Goal: Information Seeking & Learning: Learn about a topic

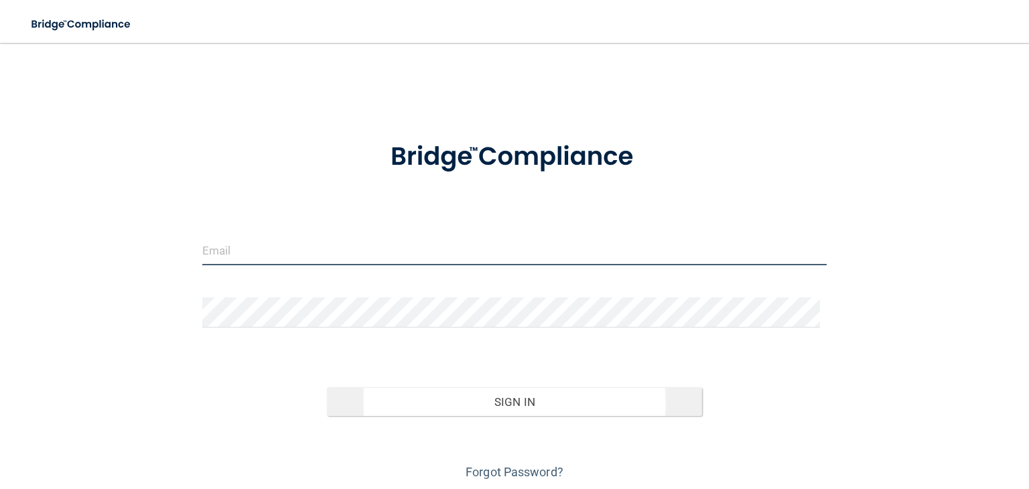
type input "[EMAIL_ADDRESS][PERSON_NAME][DOMAIN_NAME]"
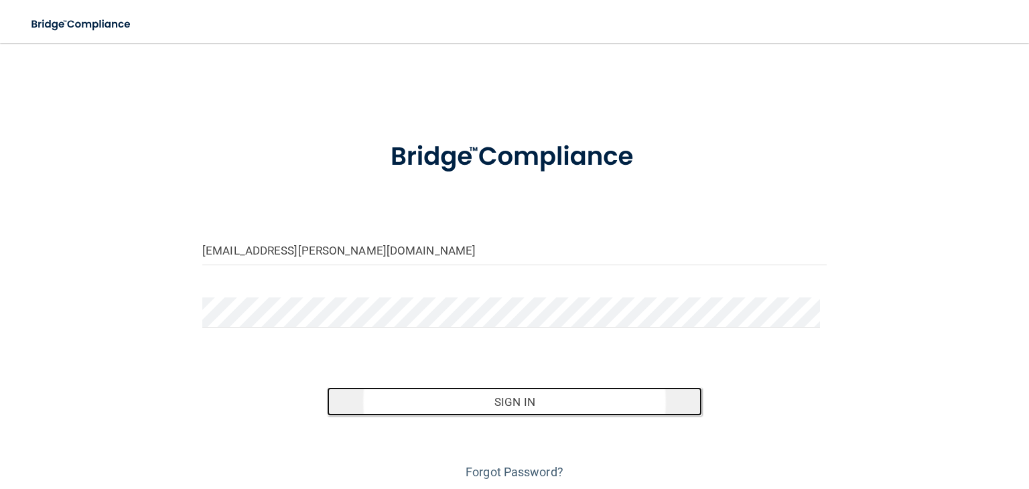
click at [490, 400] on button "Sign In" at bounding box center [514, 401] width 374 height 29
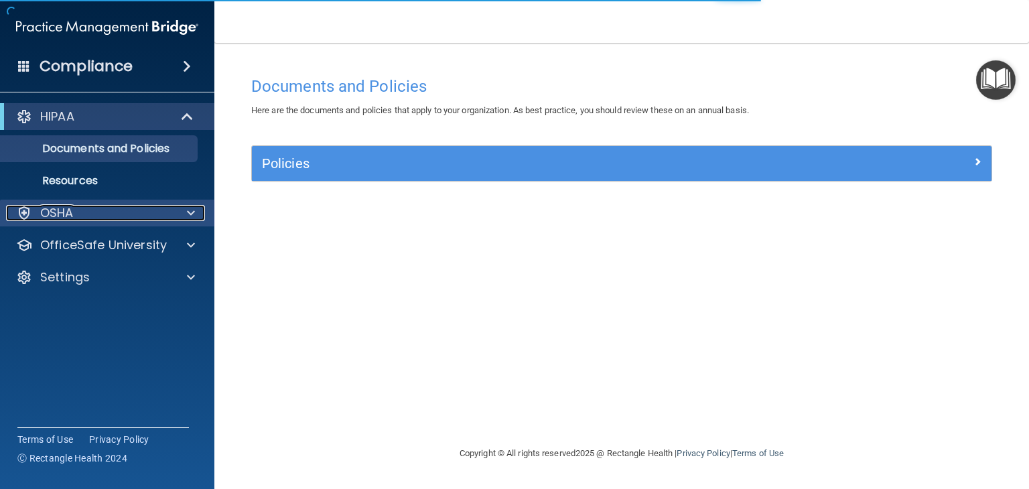
click at [52, 216] on p "OSHA" at bounding box center [56, 213] width 33 height 16
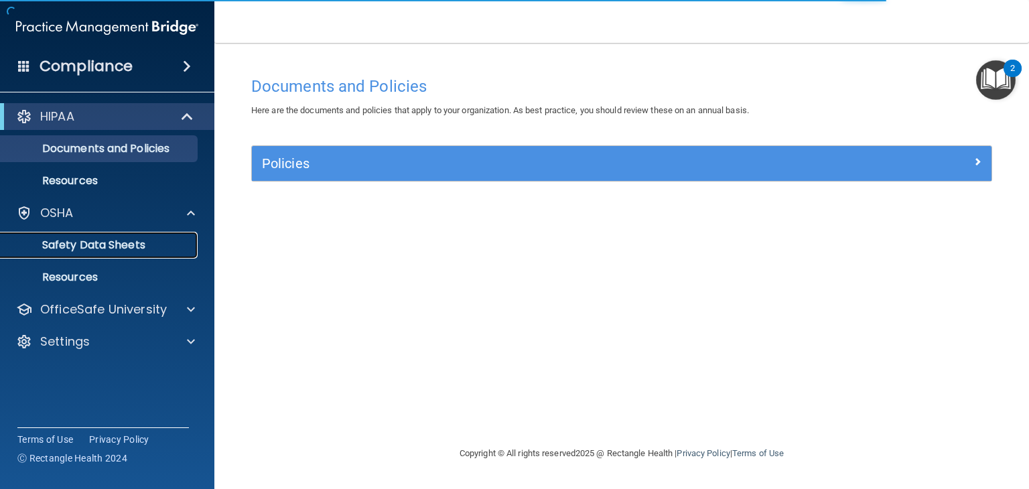
click at [46, 240] on p "Safety Data Sheets" at bounding box center [100, 244] width 183 height 13
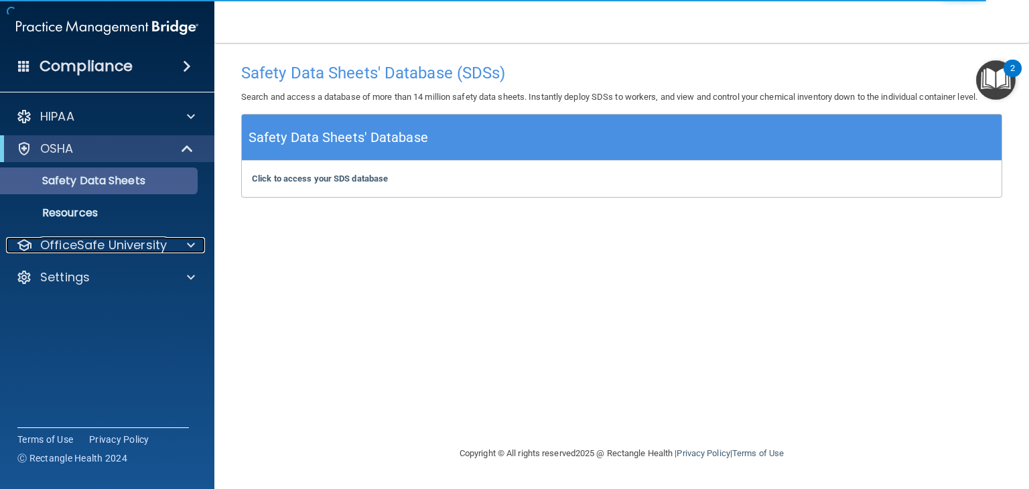
click at [46, 240] on p "OfficeSafe University" at bounding box center [103, 245] width 127 height 16
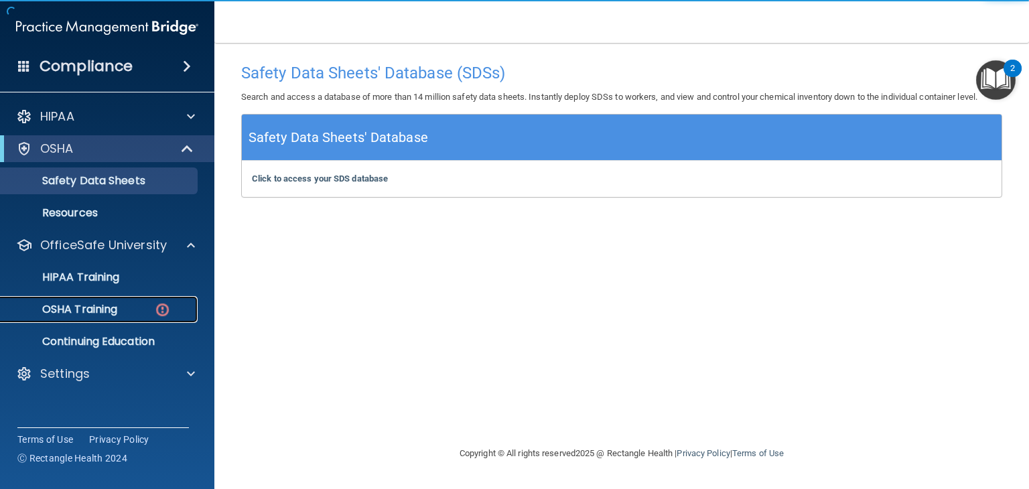
click at [57, 309] on p "OSHA Training" at bounding box center [63, 309] width 109 height 13
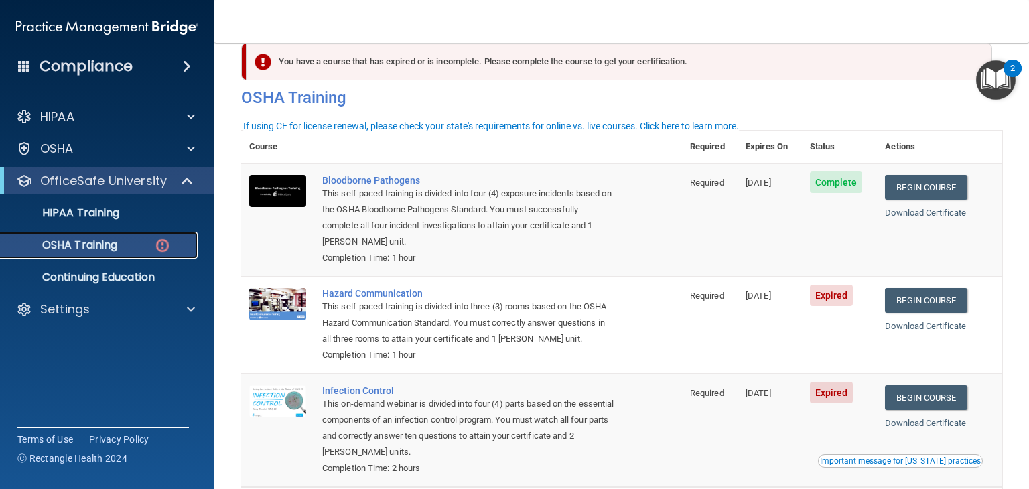
scroll to position [15, 0]
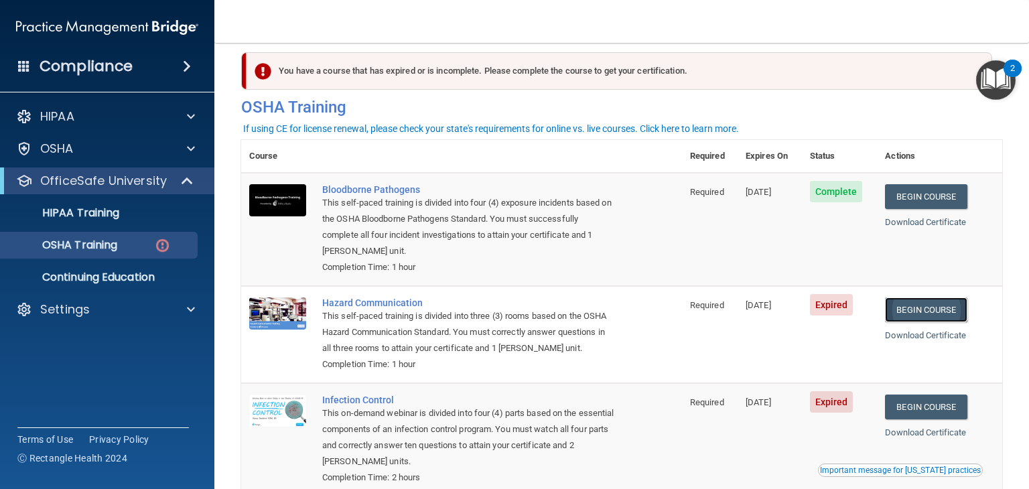
click at [931, 314] on link "Begin Course" at bounding box center [926, 309] width 82 height 25
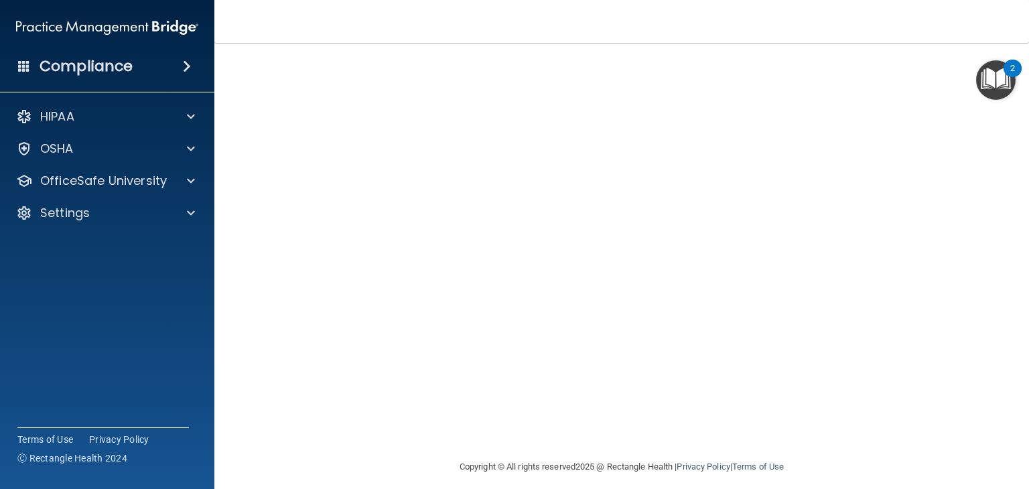
scroll to position [15, 0]
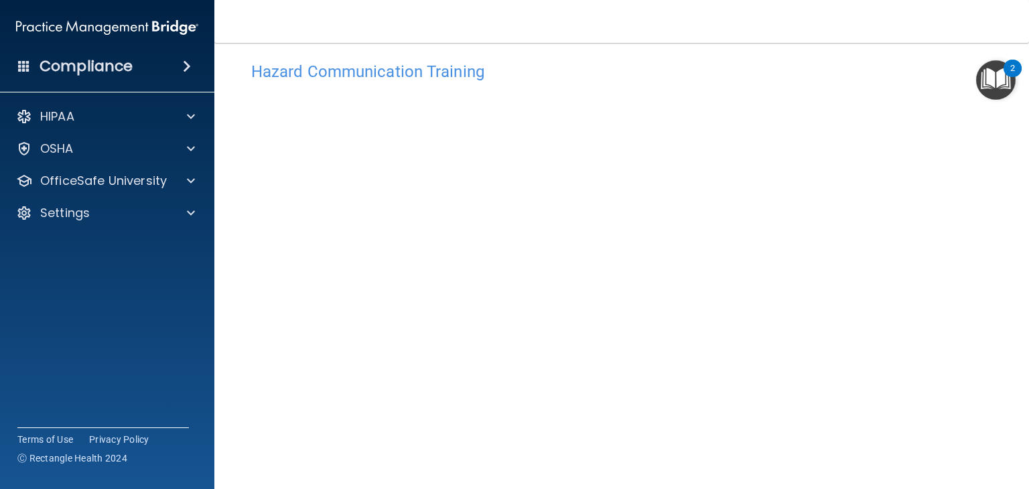
click at [1020, 482] on main "Hazard Communication Training This course doesn’t expire until [DATE]. Are you …" at bounding box center [621, 266] width 815 height 446
drag, startPoint x: 1018, startPoint y: 341, endPoint x: 1023, endPoint y: 378, distance: 37.8
click at [1024, 381] on main "Hazard Communication Training This course doesn’t expire until [DATE]. Are you …" at bounding box center [621, 266] width 815 height 446
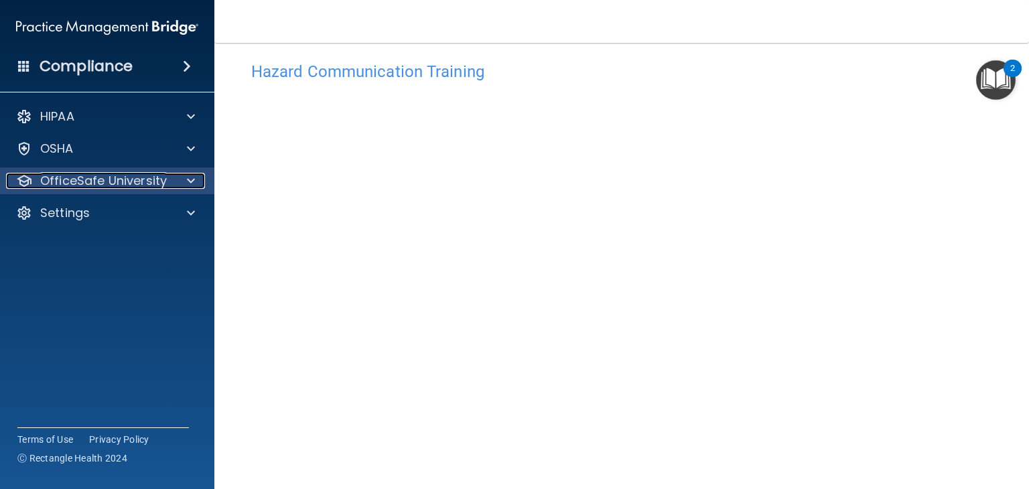
click at [100, 181] on p "OfficeSafe University" at bounding box center [103, 181] width 127 height 16
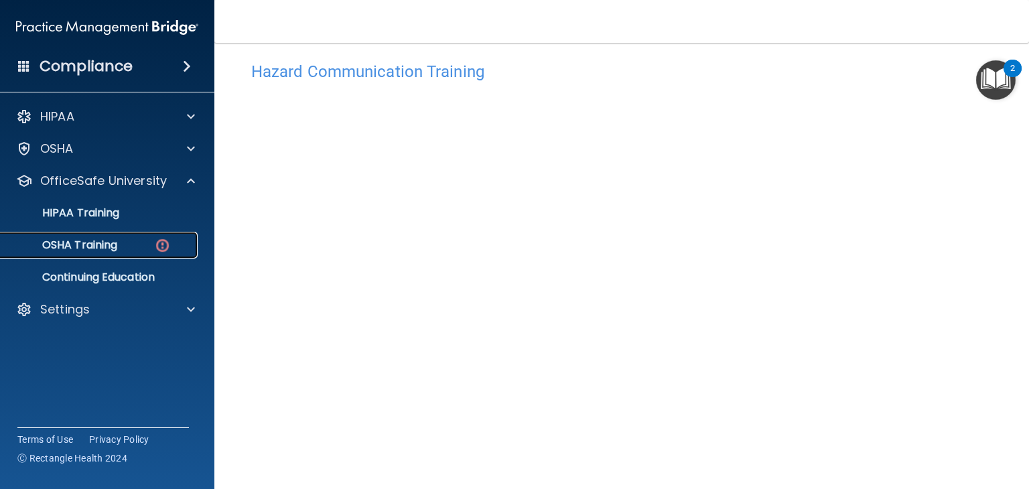
click at [82, 245] on p "OSHA Training" at bounding box center [63, 244] width 109 height 13
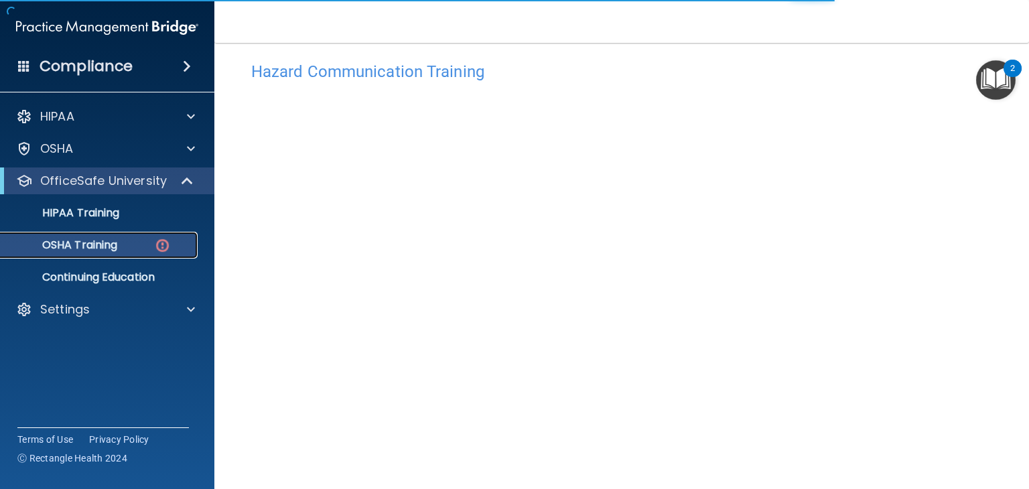
click at [82, 245] on p "OSHA Training" at bounding box center [63, 244] width 109 height 13
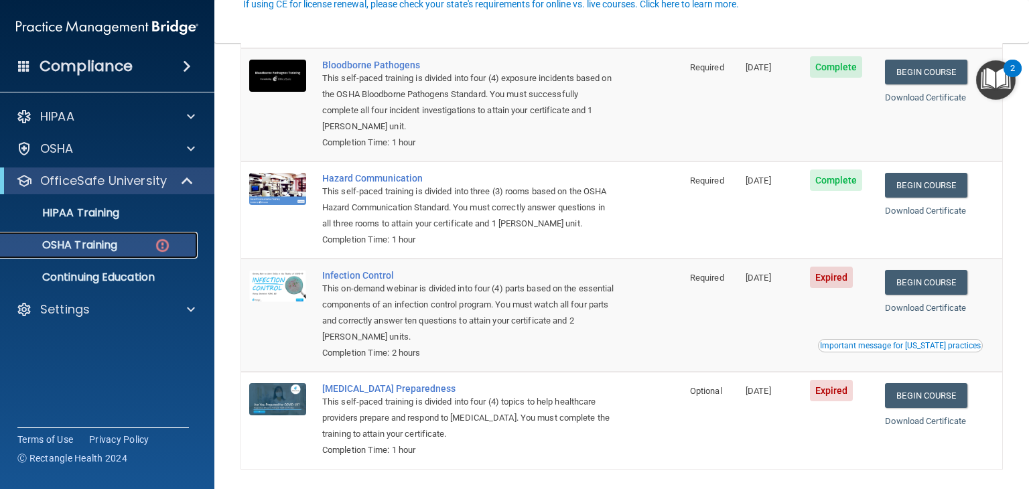
scroll to position [149, 0]
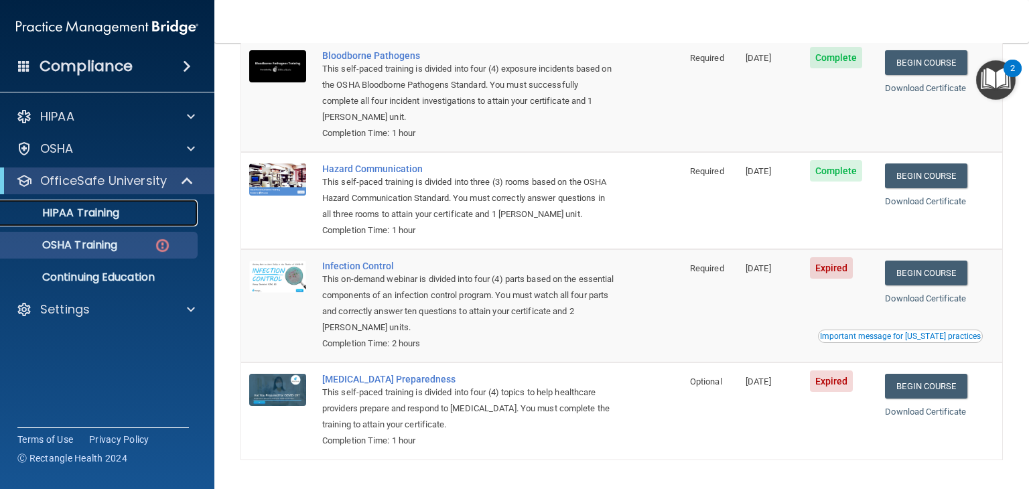
click at [80, 215] on p "HIPAA Training" at bounding box center [64, 212] width 111 height 13
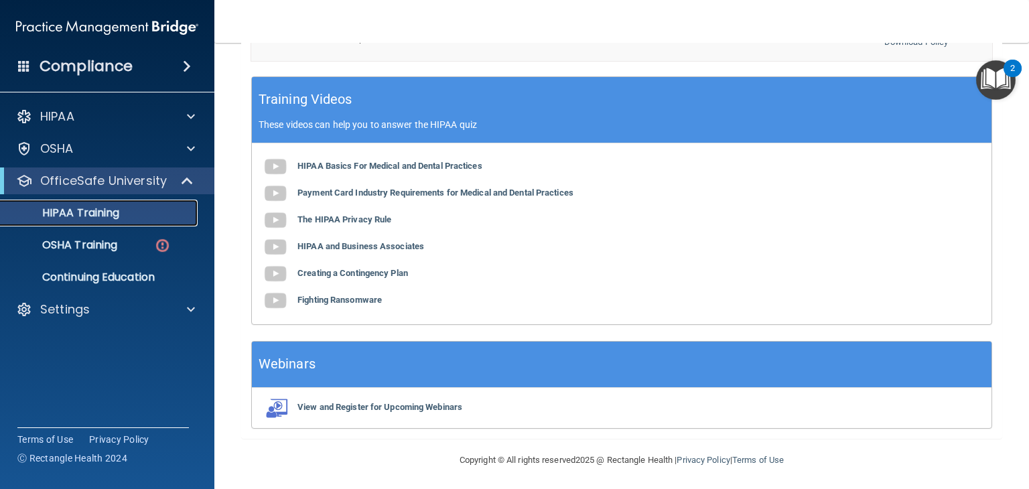
scroll to position [517, 0]
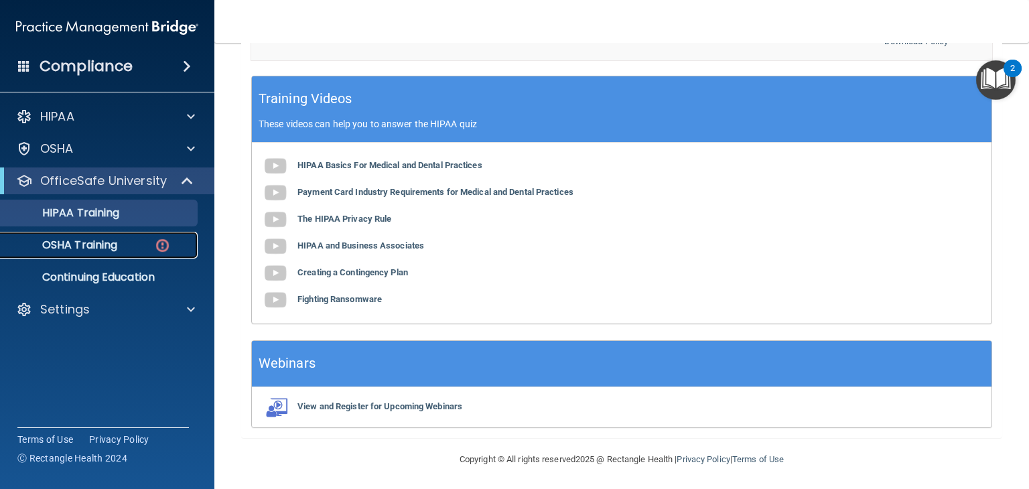
click at [82, 243] on p "OSHA Training" at bounding box center [63, 244] width 109 height 13
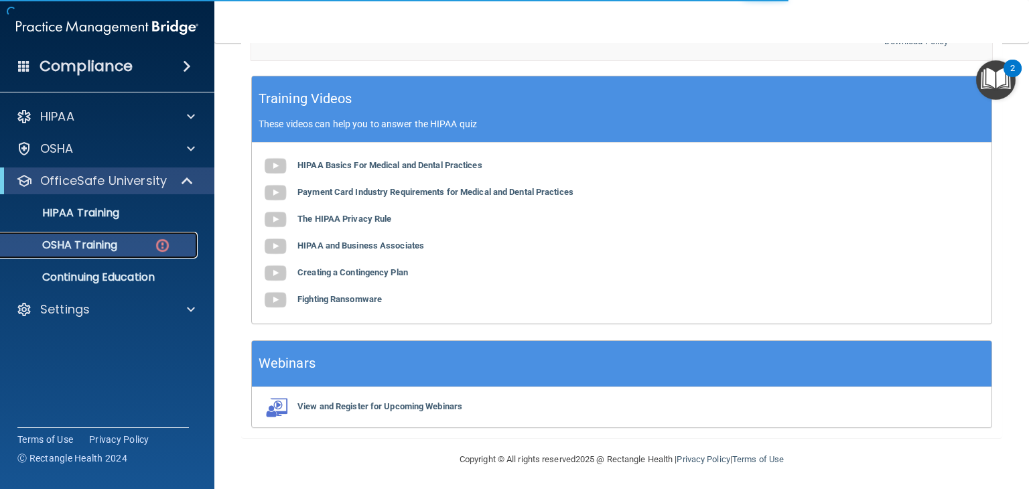
click at [82, 243] on p "OSHA Training" at bounding box center [63, 244] width 109 height 13
click at [82, 236] on link "OSHA Training" at bounding box center [92, 245] width 211 height 27
